Goal: Task Accomplishment & Management: Manage account settings

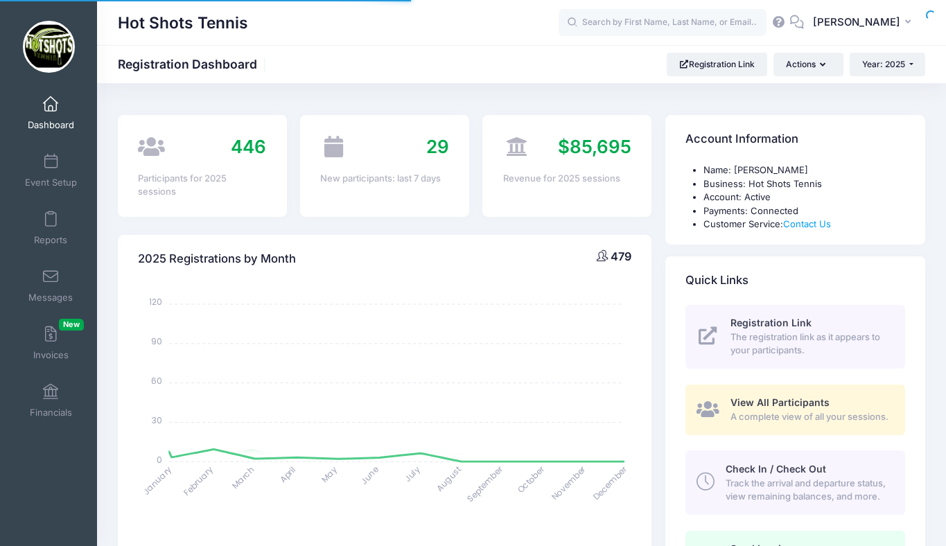
select select
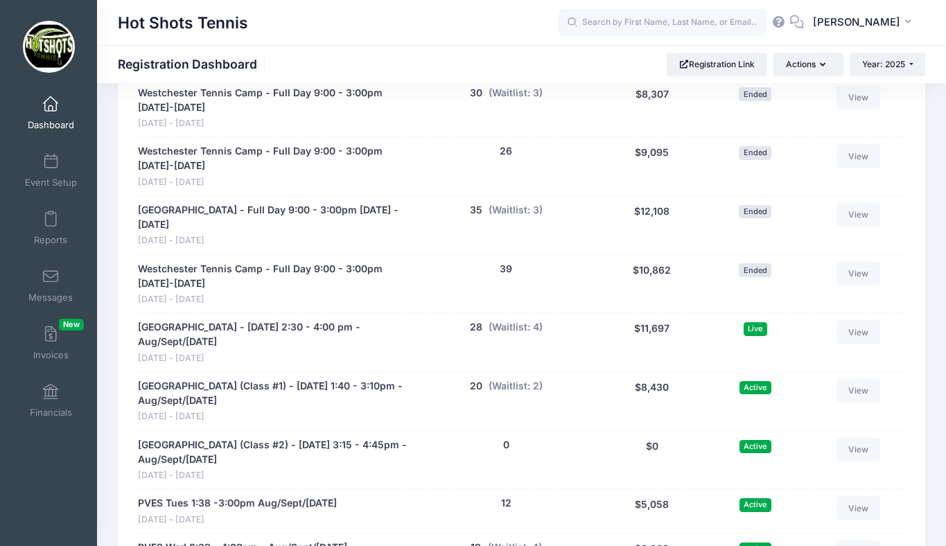
scroll to position [2637, 0]
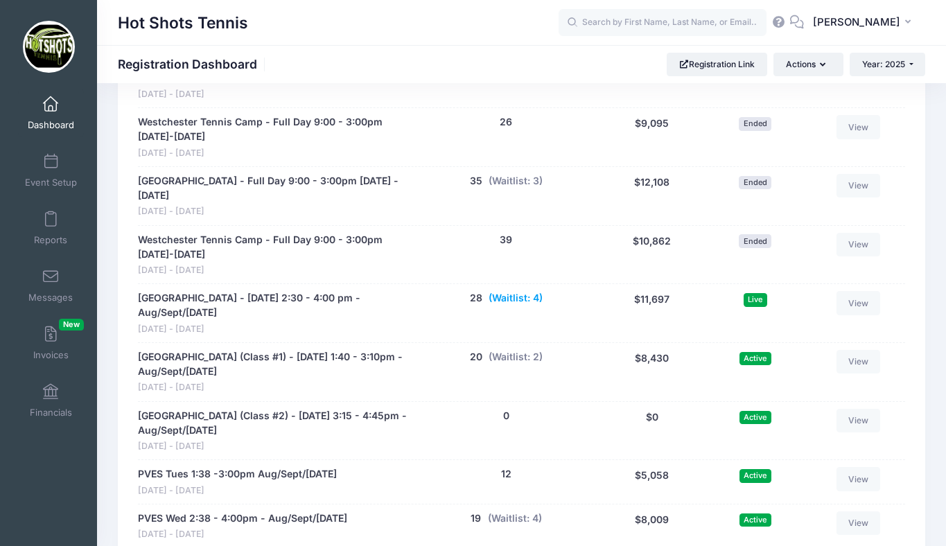
click at [516, 306] on button "(Waitlist: 4)" at bounding box center [516, 298] width 54 height 15
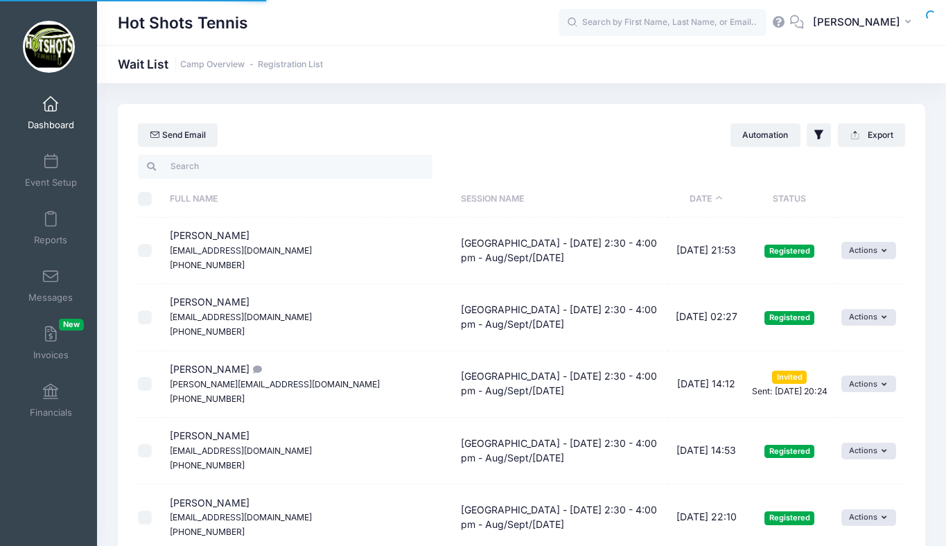
select select "50"
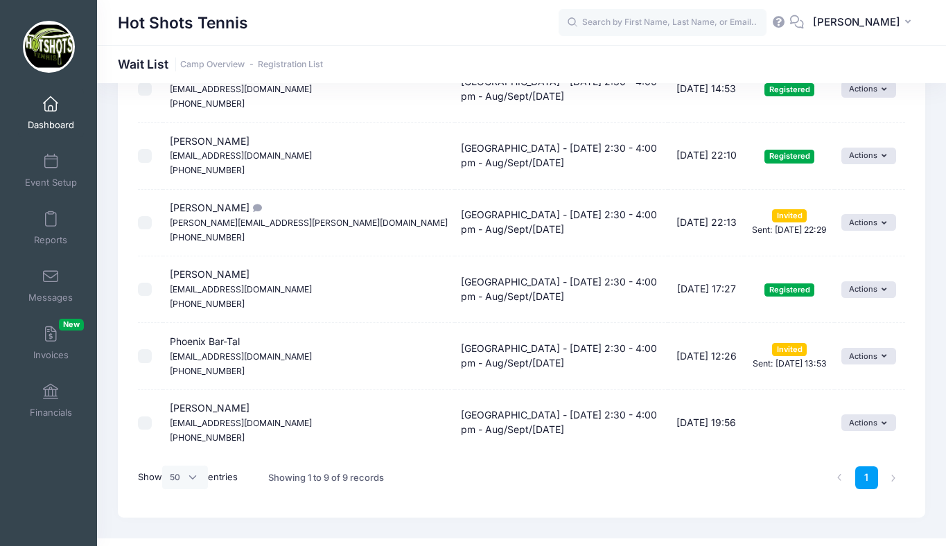
scroll to position [363, 0]
click at [849, 421] on button "Actions" at bounding box center [869, 422] width 55 height 17
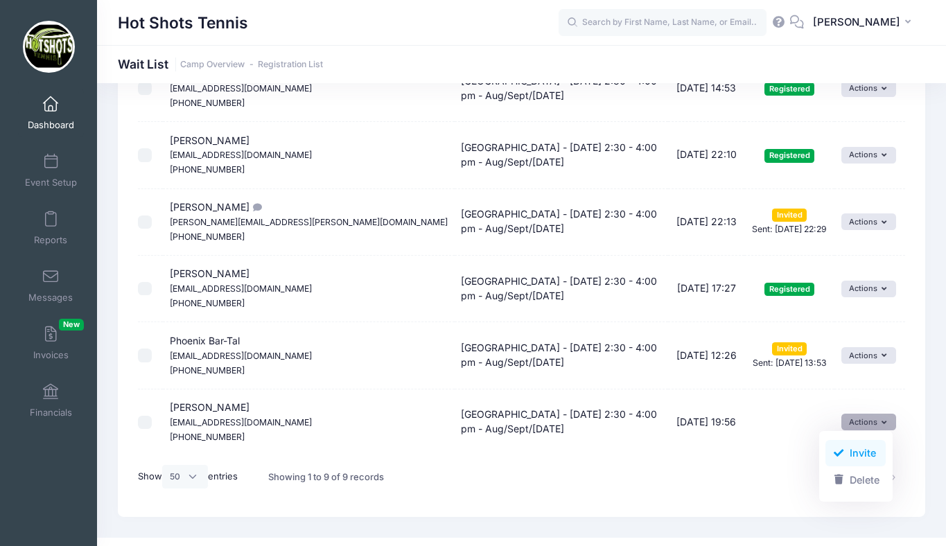
click at [851, 451] on link "Invite" at bounding box center [856, 453] width 60 height 26
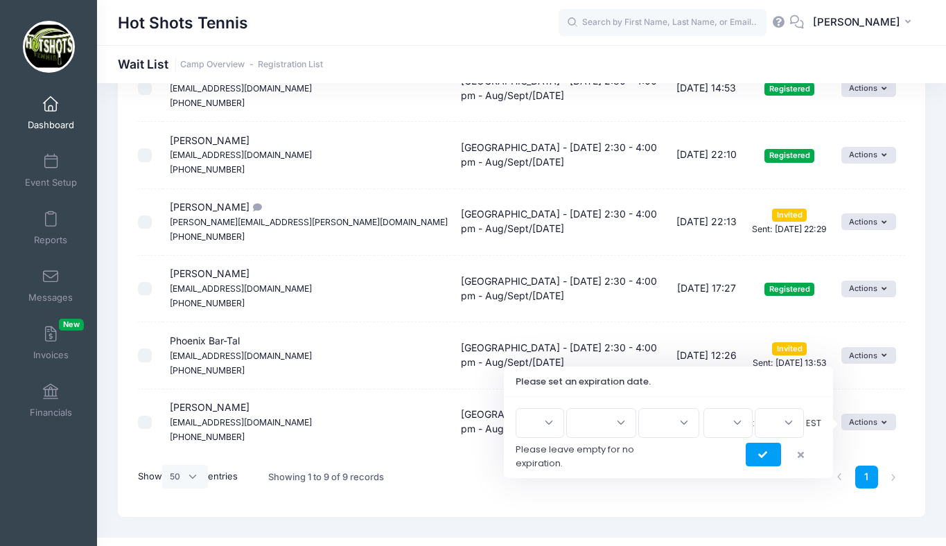
scroll to position [385, 0]
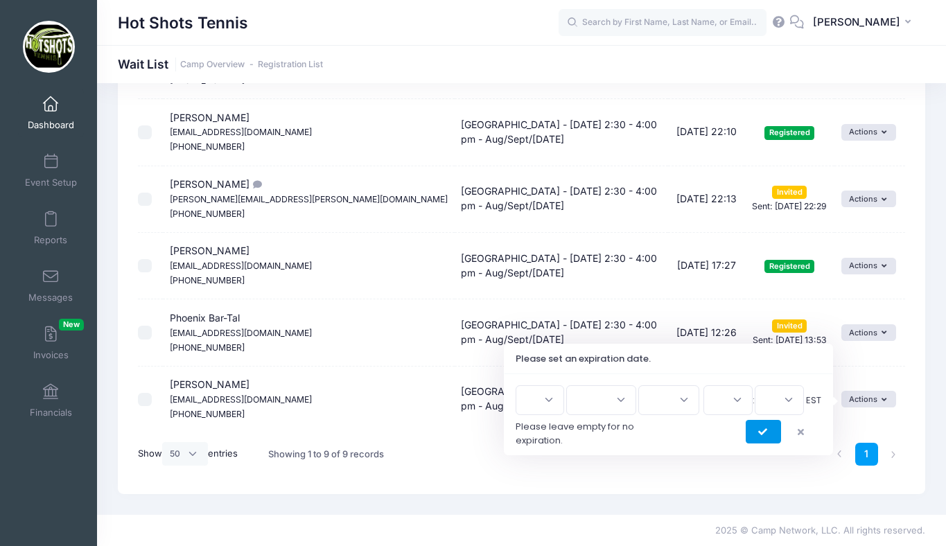
click at [764, 433] on icon "submit" at bounding box center [763, 433] width 11 height 0
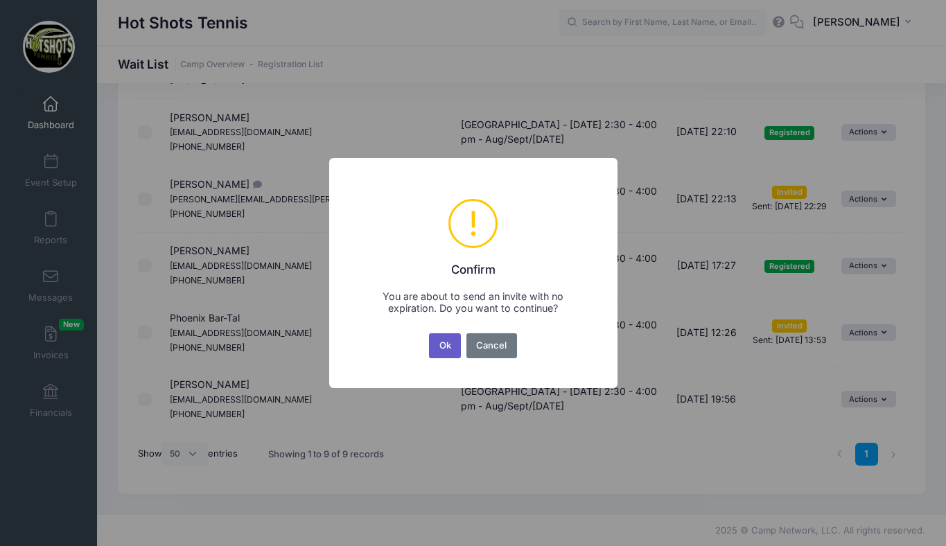
click at [446, 342] on button "Ok" at bounding box center [445, 345] width 32 height 25
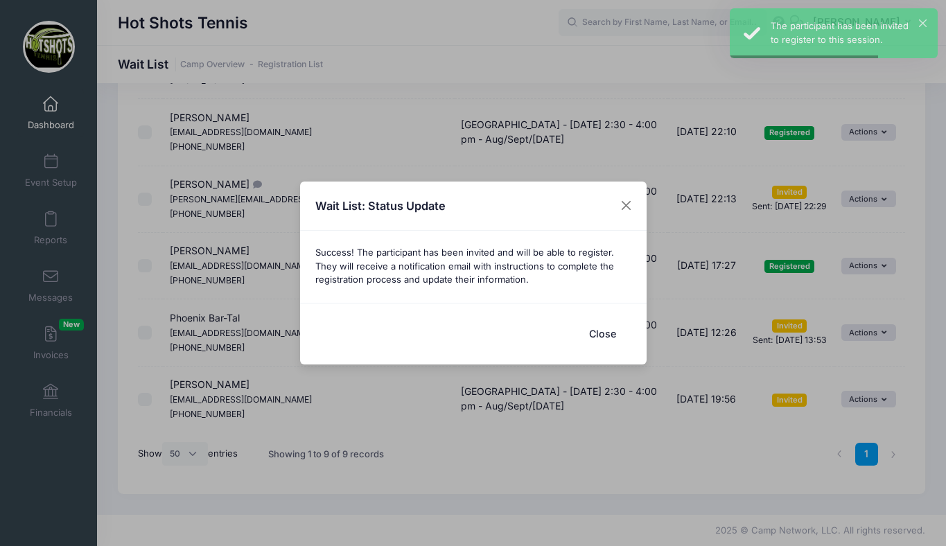
click at [603, 333] on button "Close" at bounding box center [602, 334] width 55 height 30
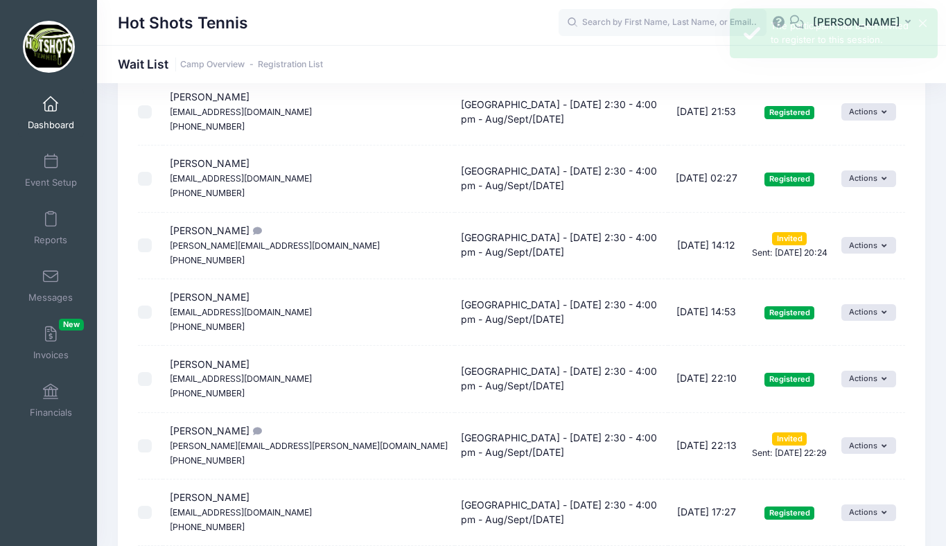
scroll to position [137, 0]
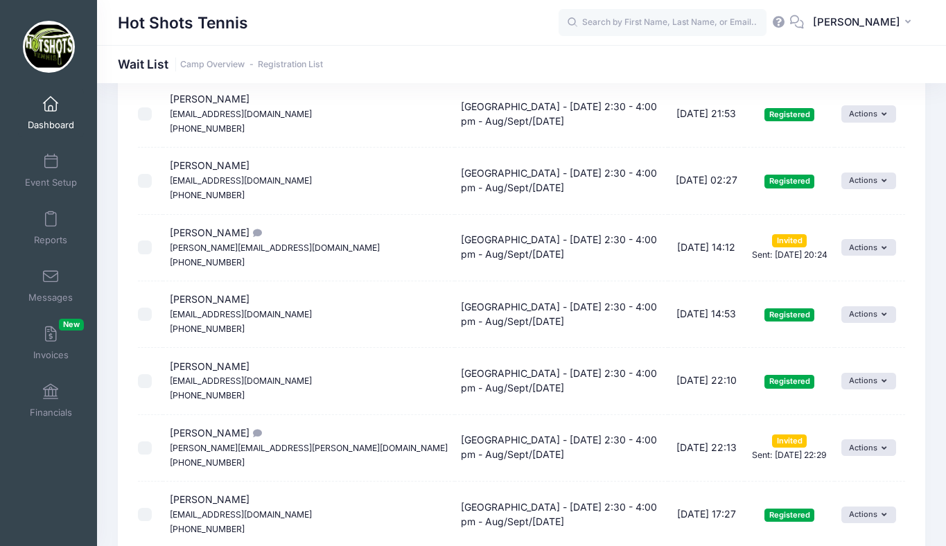
click at [51, 104] on span at bounding box center [51, 104] width 0 height 15
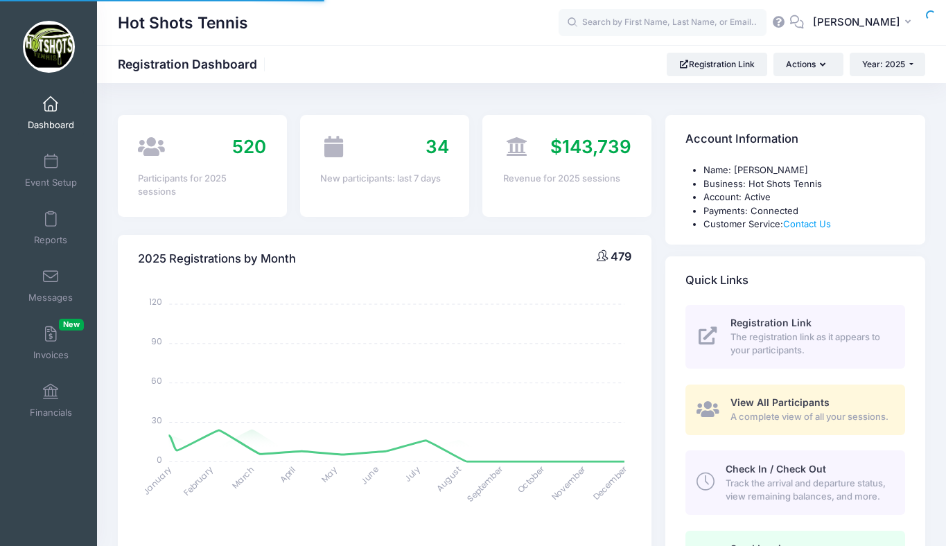
select select
